Goal: Transaction & Acquisition: Purchase product/service

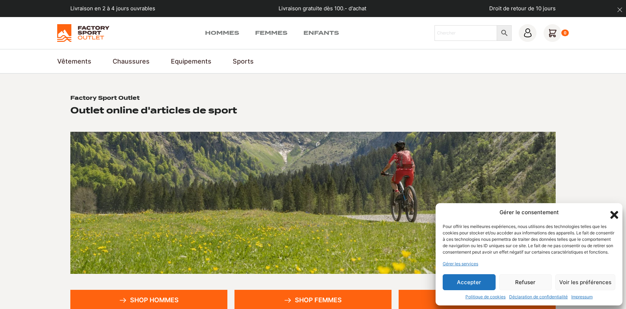
click at [463, 282] on button "Accepter" at bounding box center [468, 282] width 53 height 16
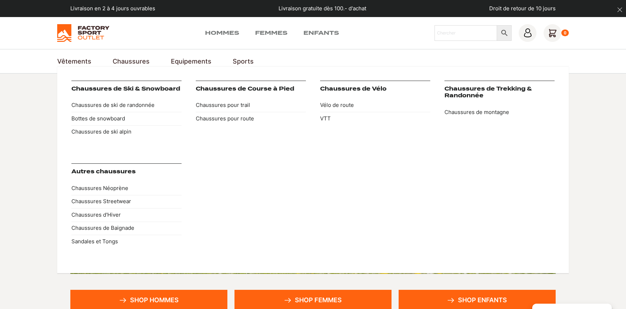
click at [122, 61] on link "Chaussures" at bounding box center [131, 61] width 37 height 10
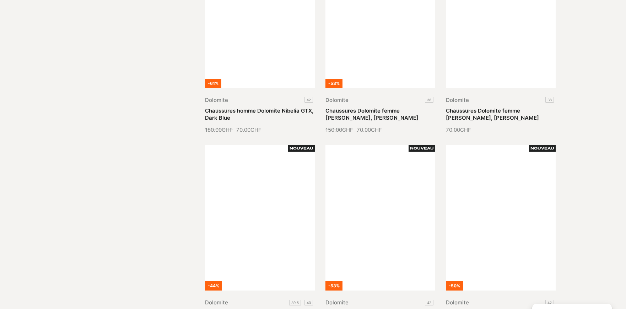
scroll to position [710, 0]
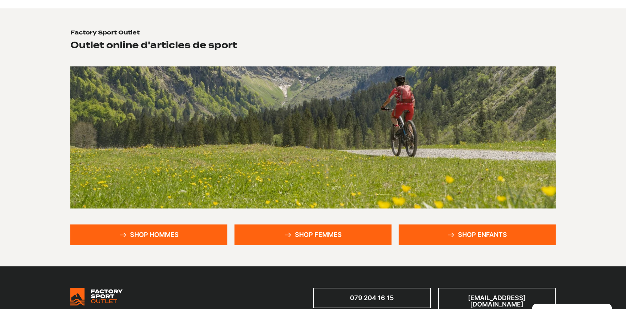
scroll to position [71, 0]
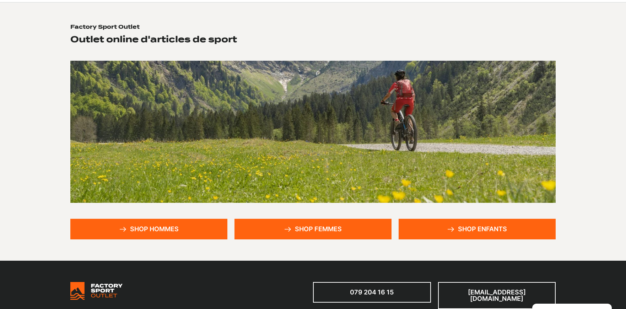
click at [297, 230] on link "Shop femmes" at bounding box center [312, 229] width 157 height 21
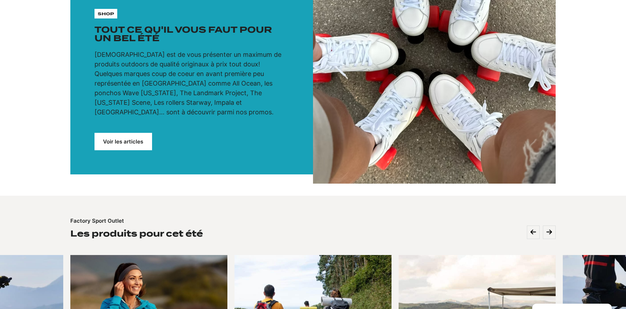
scroll to position [71, 0]
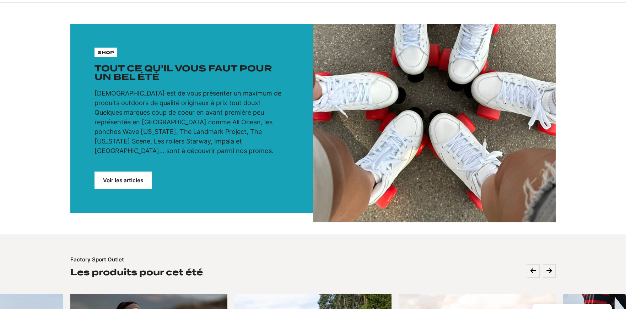
click at [139, 174] on link "Voir les articles" at bounding box center [123, 179] width 58 height 17
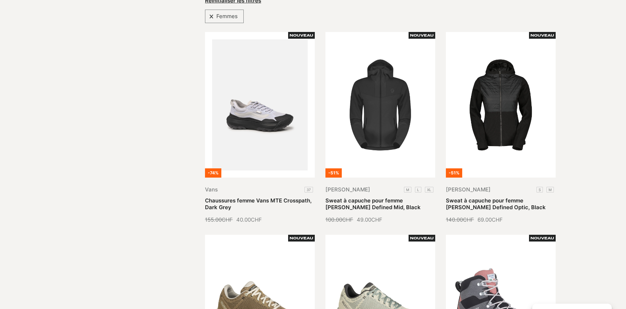
scroll to position [178, 0]
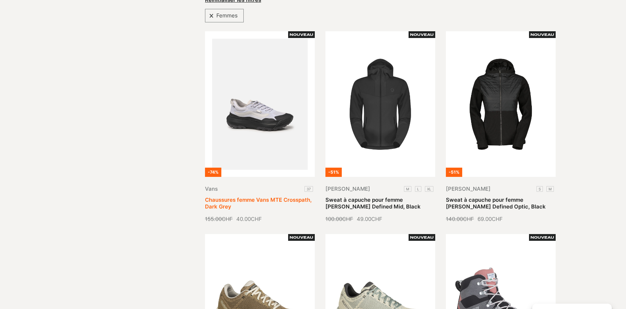
click at [269, 196] on link "Chaussures femme Vans MTE Crosspath, Dark Grey" at bounding box center [258, 203] width 107 height 14
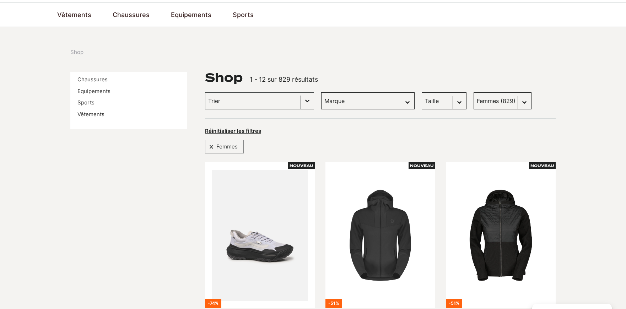
scroll to position [0, 0]
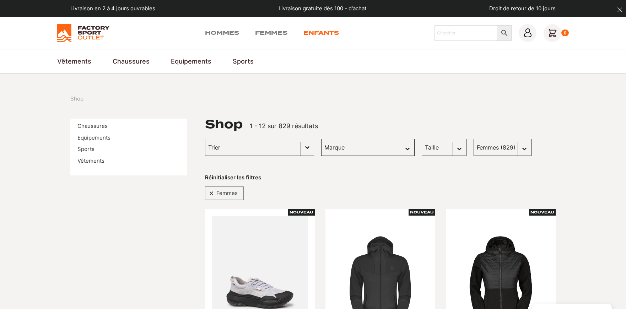
click at [317, 31] on link "Enfants" at bounding box center [321, 33] width 36 height 9
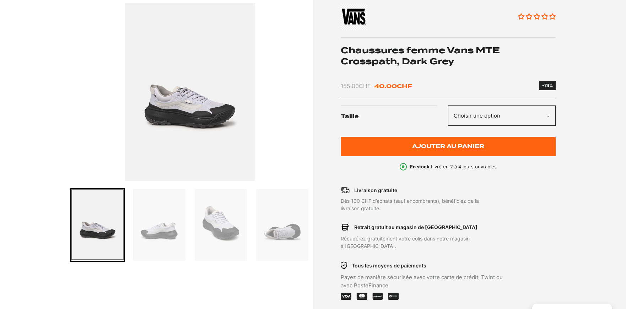
scroll to position [107, 0]
click at [159, 232] on img "Go to slide 2" at bounding box center [159, 225] width 52 height 72
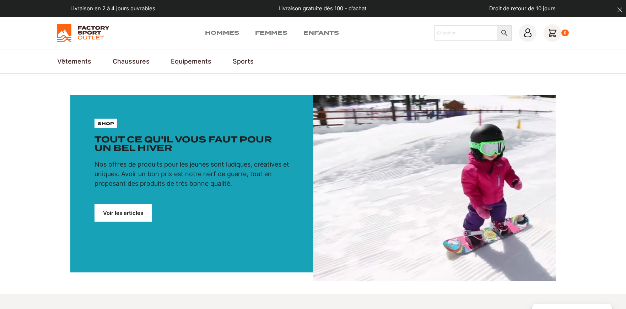
click at [124, 215] on link "Voir les articles" at bounding box center [123, 212] width 58 height 17
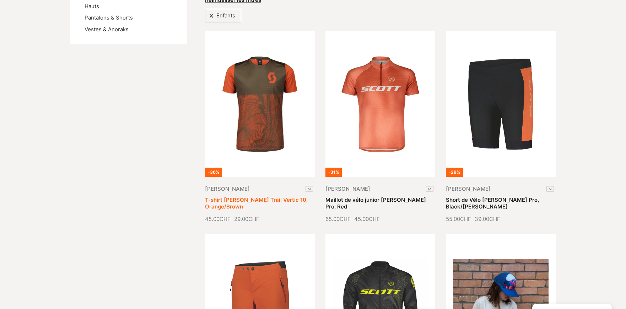
scroll to position [391, 0]
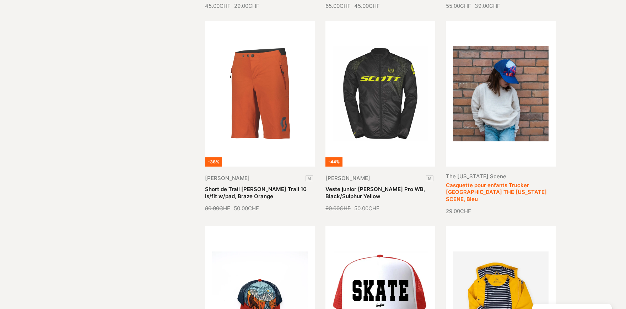
click at [495, 183] on link "Casquette pour enfants Trucker [GEOGRAPHIC_DATA] THE [US_STATE] SCENE, Bleu" at bounding box center [496, 192] width 101 height 21
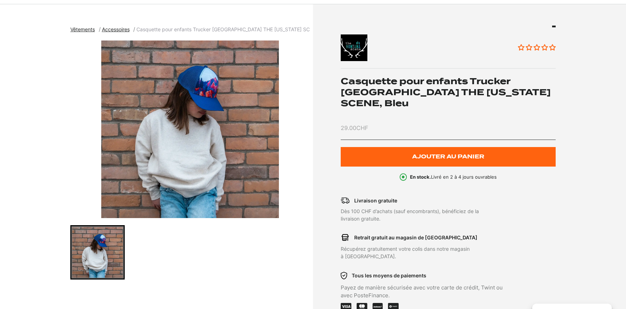
scroll to position [71, 0]
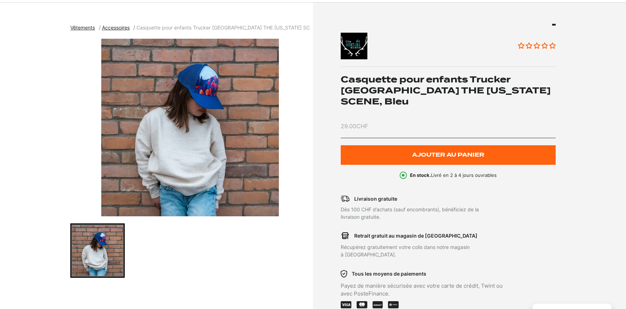
click at [201, 163] on img "1 of 1" at bounding box center [189, 128] width 239 height 178
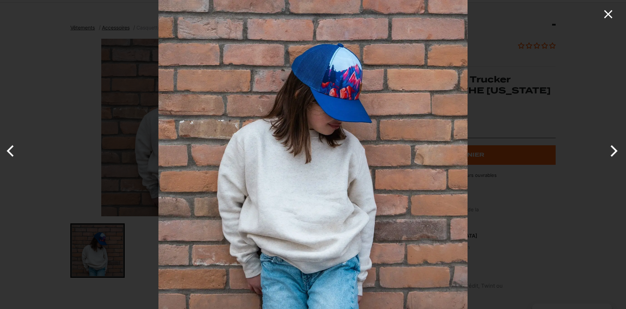
click at [611, 14] on icon "Close" at bounding box center [608, 14] width 14 height 14
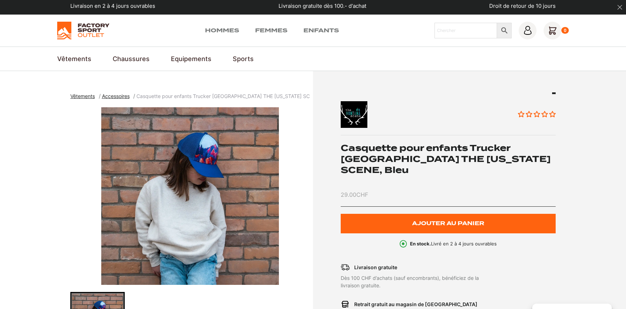
scroll to position [0, 0]
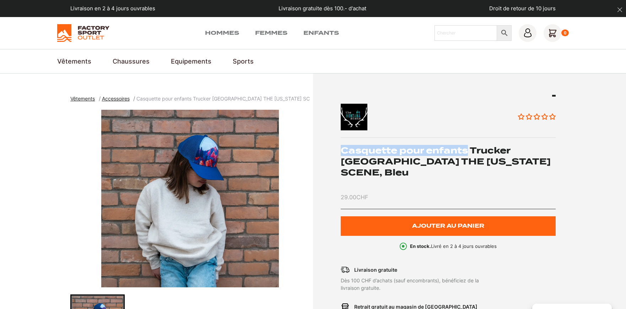
drag, startPoint x: 342, startPoint y: 148, endPoint x: 468, endPoint y: 153, distance: 125.8
click at [468, 153] on h1 "Casquette pour enfants Trucker [GEOGRAPHIC_DATA] THE [US_STATE] SCENE, Bleu" at bounding box center [447, 161] width 215 height 33
copy h1 "Casquette pour enfants"
click at [450, 34] on input "Chercher" at bounding box center [465, 33] width 63 height 16
paste input "Casquette pour enfants"
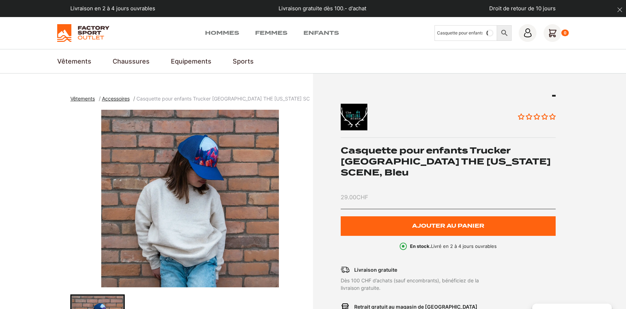
scroll to position [0, 2]
type input "Casquette pour enfants"
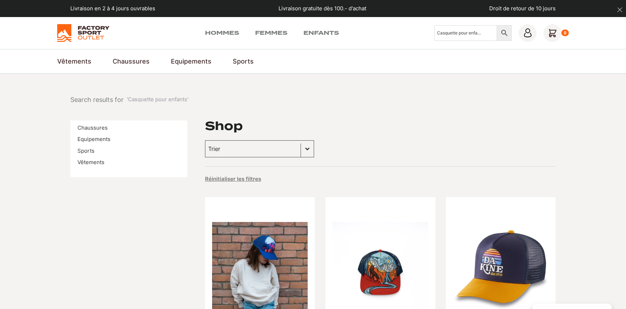
click at [445, 33] on input "Casquette pour enfants" at bounding box center [465, 33] width 63 height 16
type input "vans"
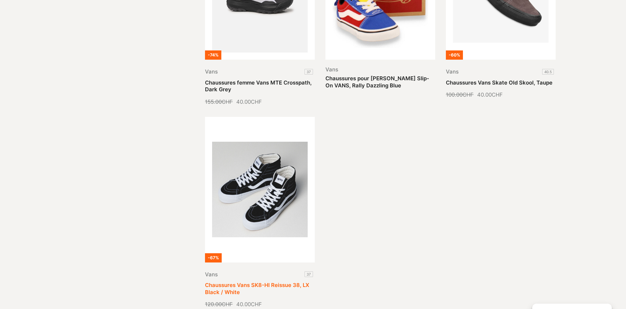
scroll to position [621, 0]
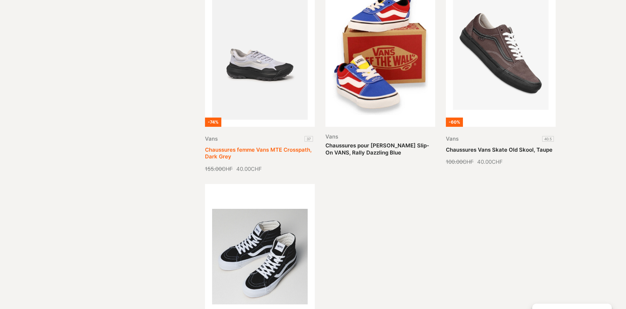
click at [250, 146] on link "Chaussures femme Vans MTE Crosspath, Dark Grey" at bounding box center [258, 153] width 107 height 14
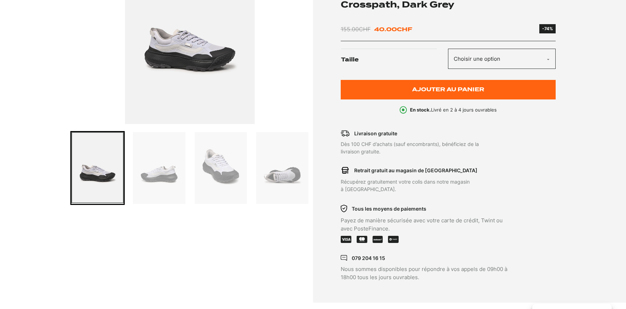
scroll to position [107, 0]
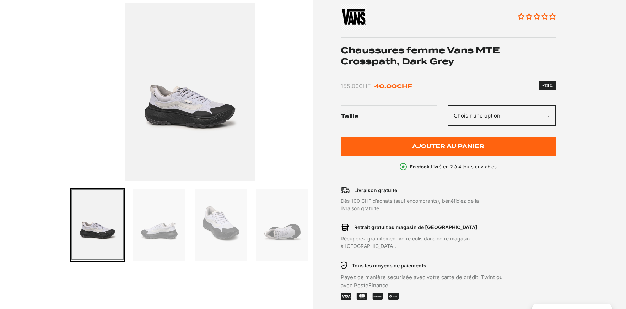
click at [494, 109] on select "Choisir une option 37" at bounding box center [502, 115] width 108 height 20
